Goal: Information Seeking & Learning: Learn about a topic

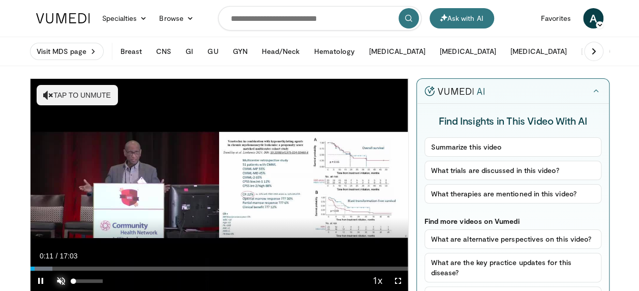
click at [59, 277] on span "Video Player" at bounding box center [61, 281] width 20 height 20
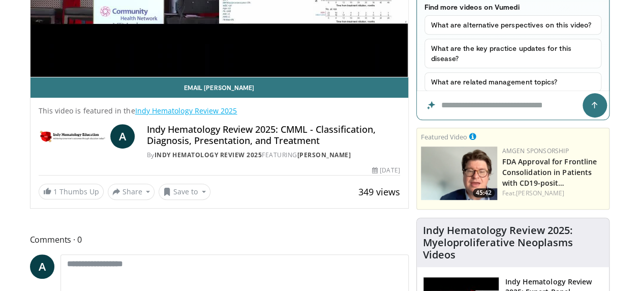
scroll to position [254, 0]
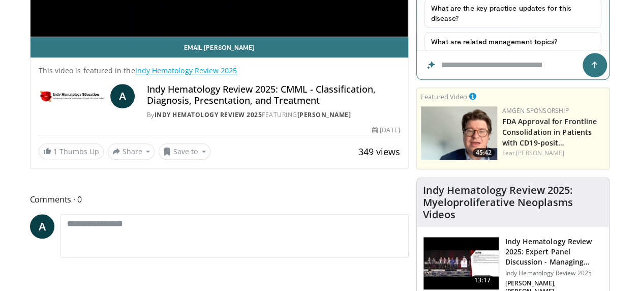
click at [476, 198] on h4 "Indy Hematology Review 2025: Myeloproliferative Neoplasms Videos" at bounding box center [513, 202] width 180 height 37
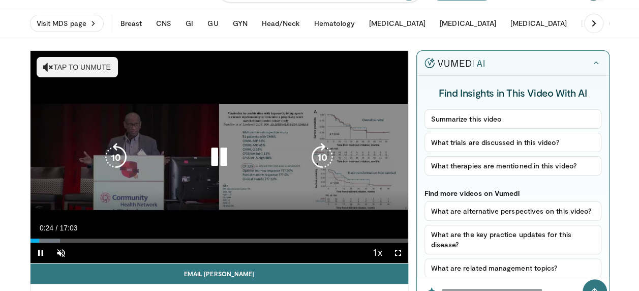
scroll to position [51, 0]
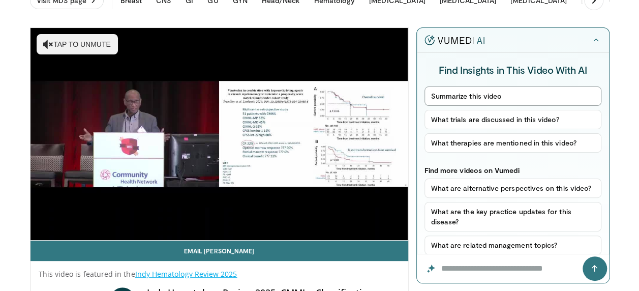
click at [497, 94] on button "Summarize this video" at bounding box center [513, 95] width 177 height 19
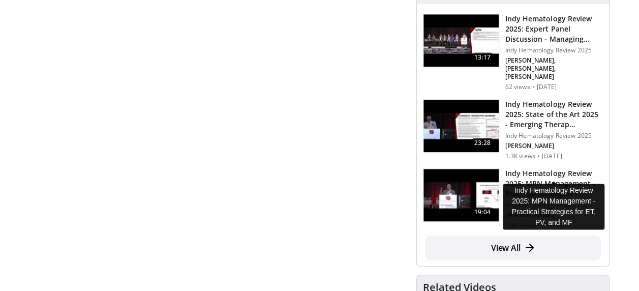
scroll to position [559, 0]
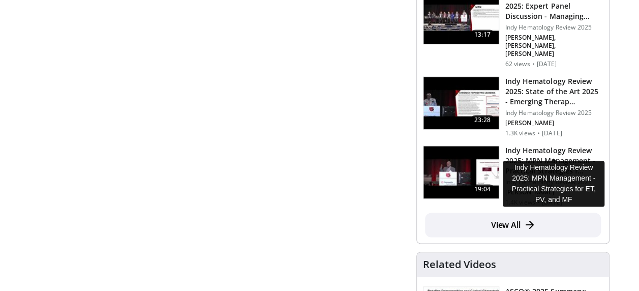
click at [568, 145] on h3 "Indy Hematology Review 2025: MPN Management - Practical Strategies f…" at bounding box center [554, 160] width 98 height 31
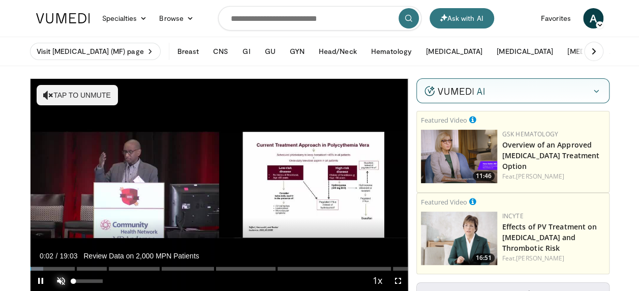
click at [56, 280] on span "Video Player" at bounding box center [61, 281] width 20 height 20
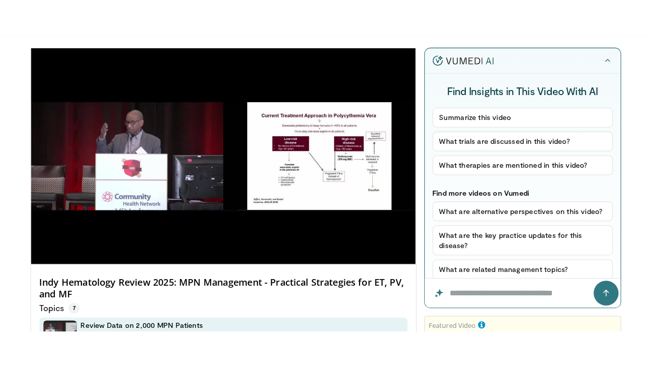
scroll to position [51, 0]
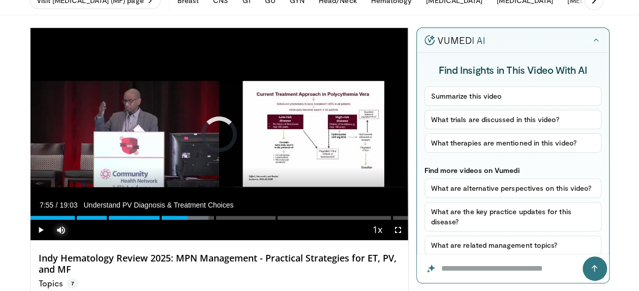
click at [163, 215] on div "Loaded : 47.17% 07:55 06:42" at bounding box center [220, 215] width 378 height 10
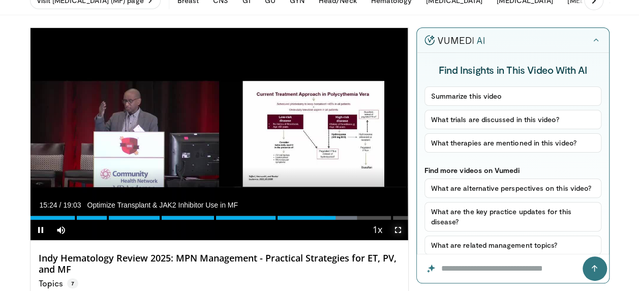
click at [396, 225] on span "Video Player" at bounding box center [398, 230] width 20 height 20
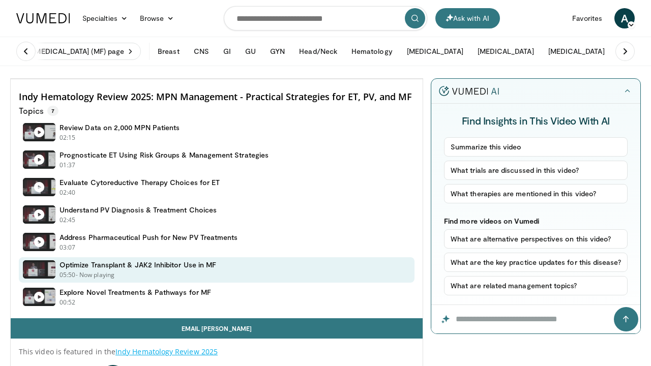
scroll to position [51, 0]
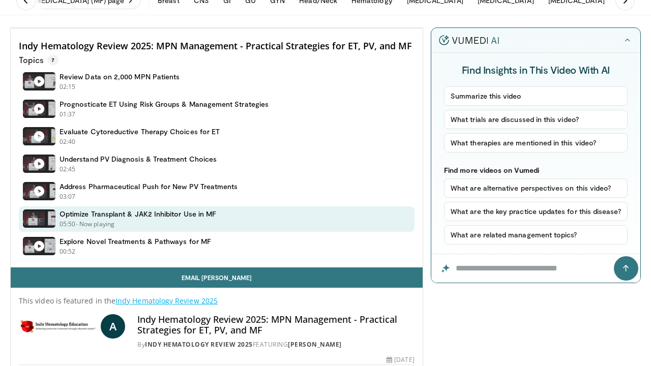
click at [423, 28] on div "10 seconds Tap to unmute" at bounding box center [217, 28] width 412 height 0
click at [231, 42] on icon "Video Player" at bounding box center [216, 28] width 28 height 28
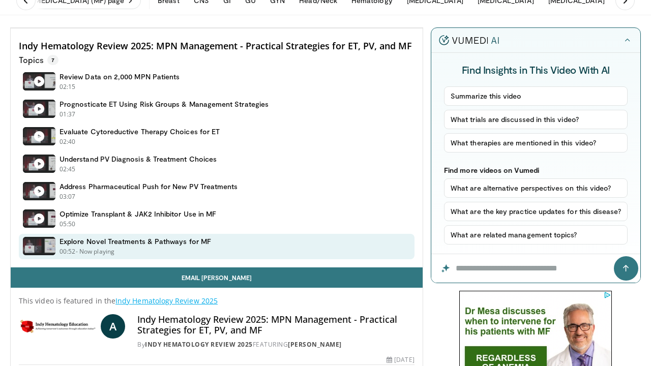
scroll to position [0, 0]
